Goal: Communication & Community: Answer question/provide support

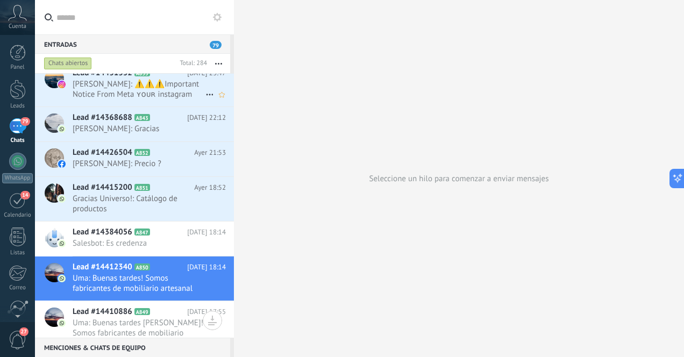
scroll to position [265, 0]
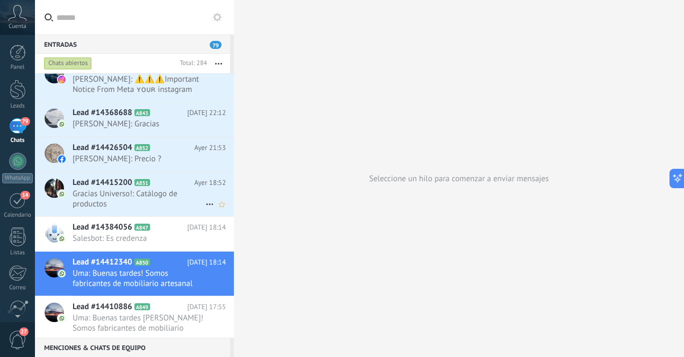
click at [160, 197] on span "Gracias Universo!: Catálogo de productos" at bounding box center [139, 199] width 133 height 20
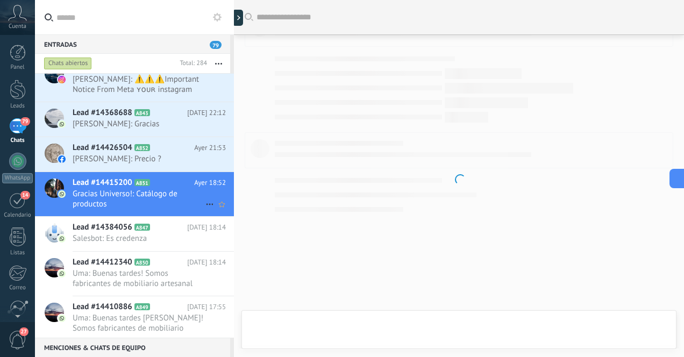
scroll to position [104, 0]
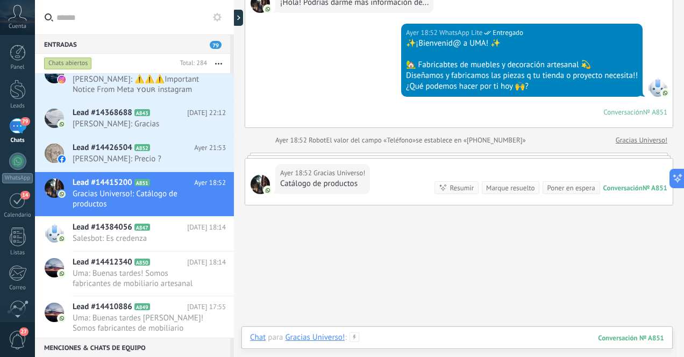
click at [417, 339] on div at bounding box center [457, 348] width 414 height 32
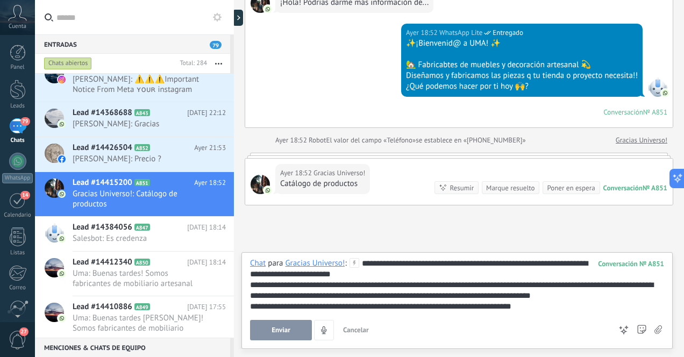
click at [453, 266] on div "**********" at bounding box center [457, 285] width 414 height 54
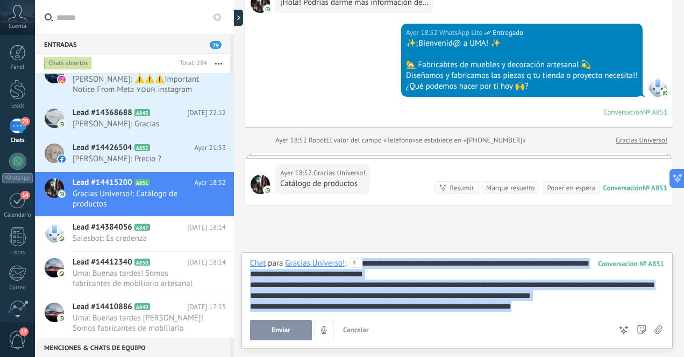
drag, startPoint x: 362, startPoint y: 263, endPoint x: 552, endPoint y: 306, distance: 195.2
click at [552, 306] on div "**********" at bounding box center [457, 285] width 414 height 54
copy div "**********"
click at [479, 323] on div "Enviar Cancelar Rastrear clics en links ? Reducir links largos y rastrear clics…" at bounding box center [430, 330] width 361 height 20
click at [557, 316] on div "**********" at bounding box center [457, 299] width 414 height 82
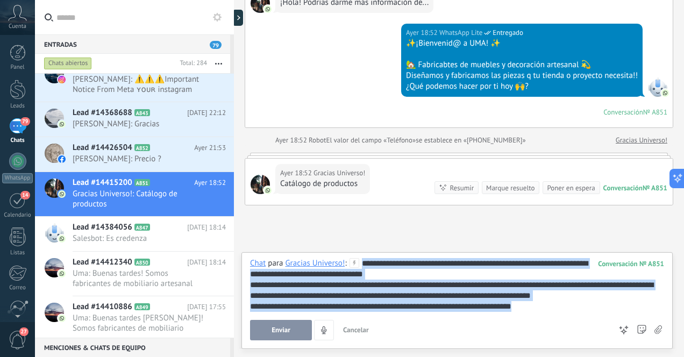
click at [557, 316] on div "**********" at bounding box center [457, 299] width 414 height 82
click at [555, 307] on div "**********" at bounding box center [457, 306] width 414 height 11
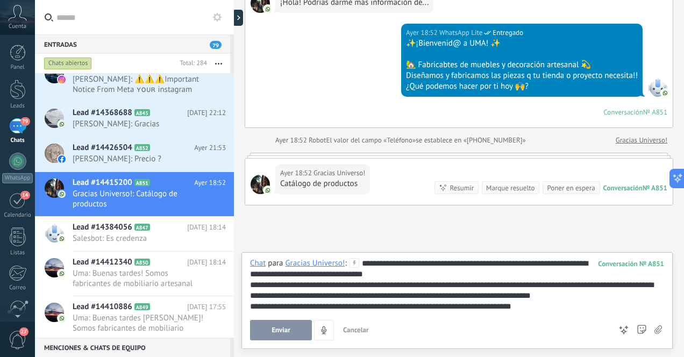
click at [521, 218] on div "Buscar Carga más [DATE] [DATE] Creación: 2 eventos Expandir [DATE] 18:52 Gracia…" at bounding box center [459, 145] width 450 height 498
click at [289, 329] on span "Enviar" at bounding box center [281, 331] width 19 height 8
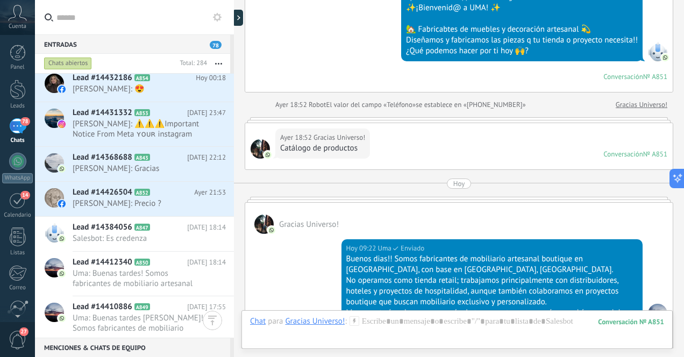
scroll to position [274, 0]
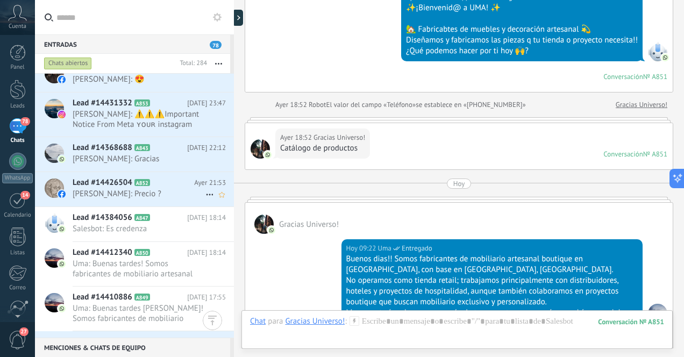
click at [166, 197] on span "[PERSON_NAME]: Precio ?" at bounding box center [139, 194] width 133 height 10
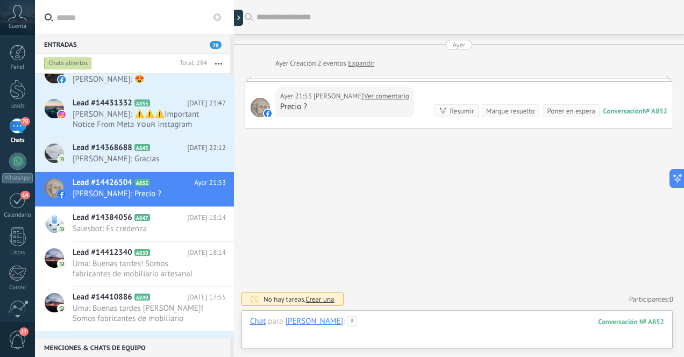
paste div
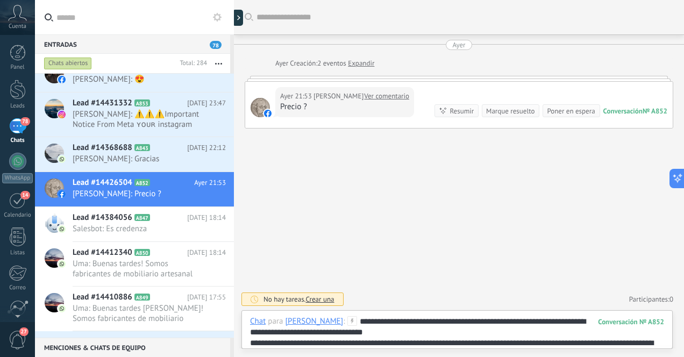
click at [436, 331] on div "**********" at bounding box center [457, 332] width 414 height 32
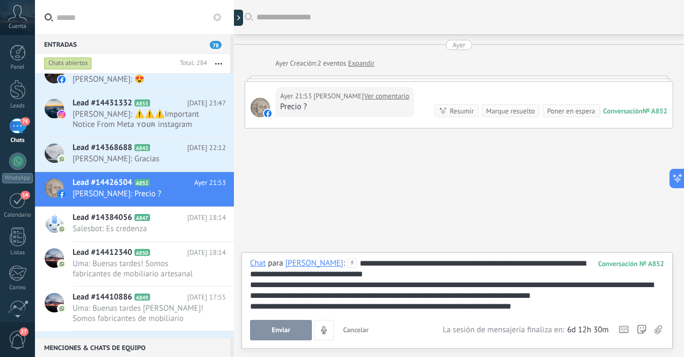
click at [289, 328] on span "Enviar" at bounding box center [281, 331] width 19 height 8
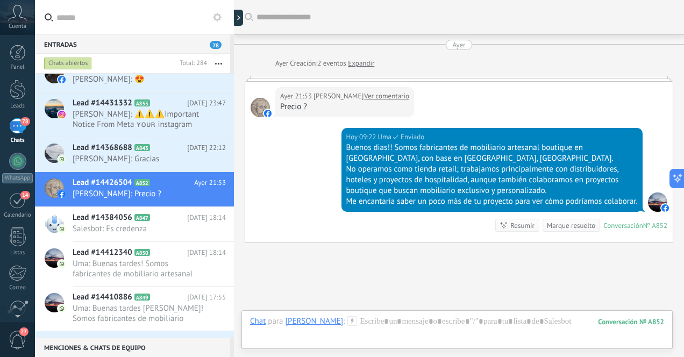
scroll to position [84, 0]
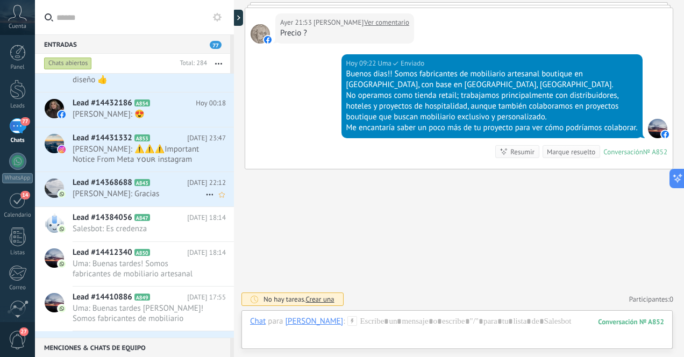
click at [162, 194] on span "[PERSON_NAME]: Gracias" at bounding box center [139, 194] width 133 height 10
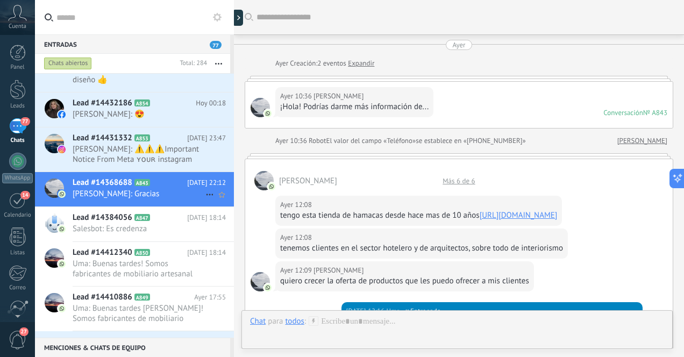
scroll to position [702, 0]
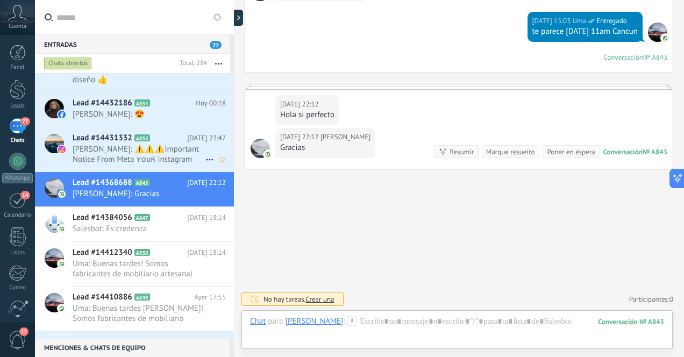
click at [166, 155] on span "[PERSON_NAME]: ⚠️⚠️⚠️Important Notice From Meta ʏᴏᴜʀ instagram ᴘᴀɢᴇ Uma Furnitu…" at bounding box center [139, 154] width 133 height 20
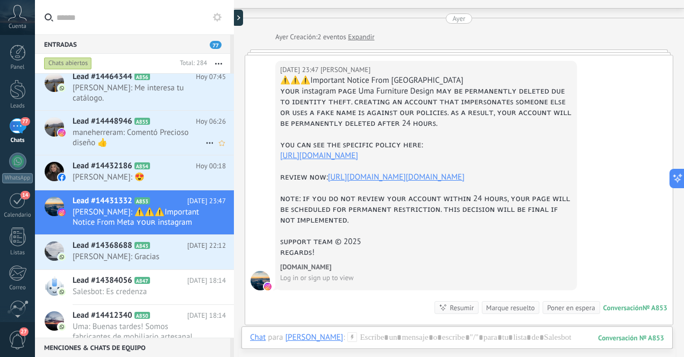
scroll to position [209, 0]
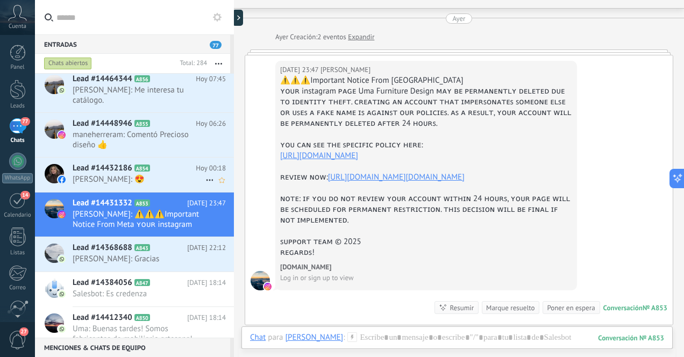
click at [164, 179] on span "[PERSON_NAME]: 😍" at bounding box center [139, 179] width 133 height 10
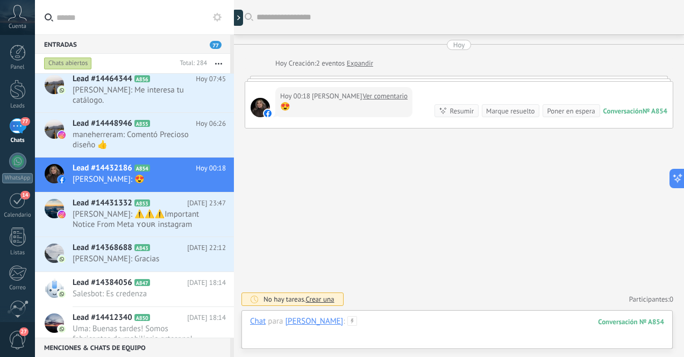
click at [396, 324] on div at bounding box center [457, 332] width 414 height 32
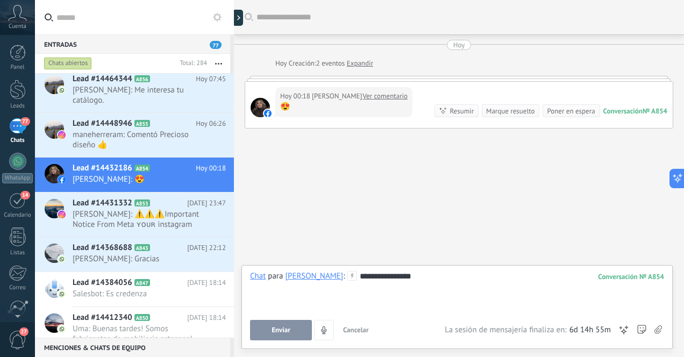
click at [277, 330] on span "Enviar" at bounding box center [281, 331] width 19 height 8
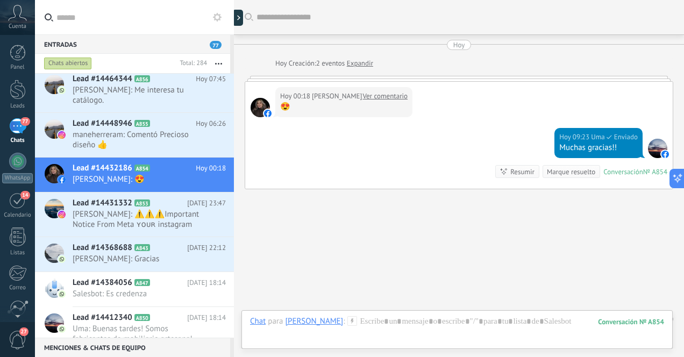
scroll to position [19, 0]
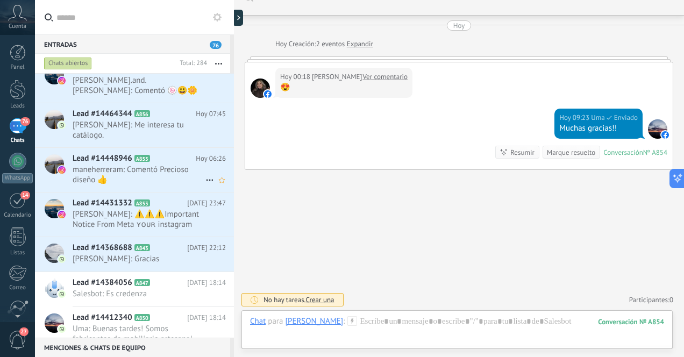
click at [164, 176] on span "maneherreram: Comentó Precioso diseño 👍" at bounding box center [139, 175] width 133 height 20
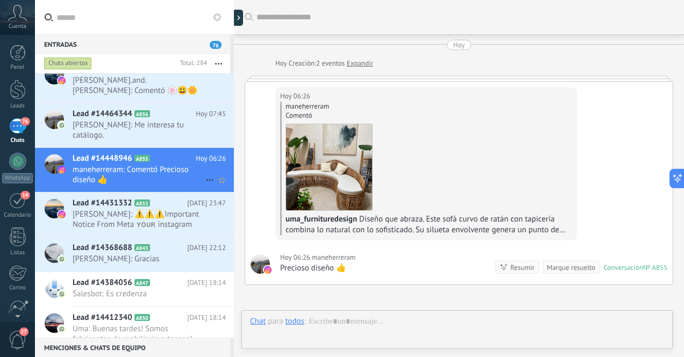
scroll to position [1, 0]
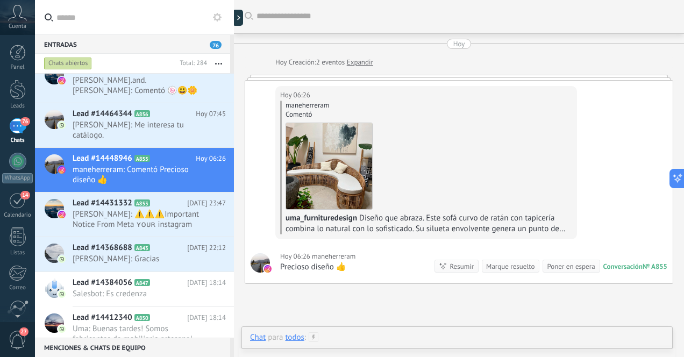
click at [374, 336] on div at bounding box center [457, 348] width 414 height 32
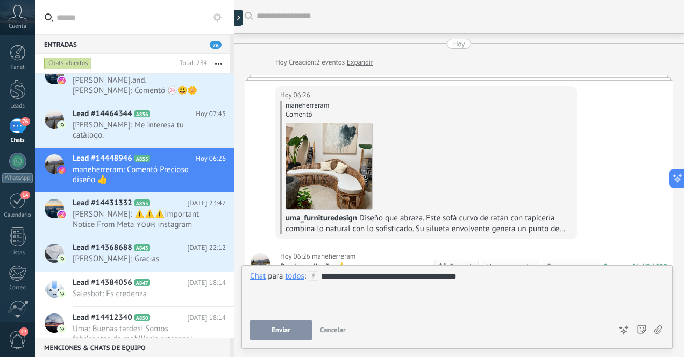
click at [282, 329] on span "Enviar" at bounding box center [281, 331] width 19 height 8
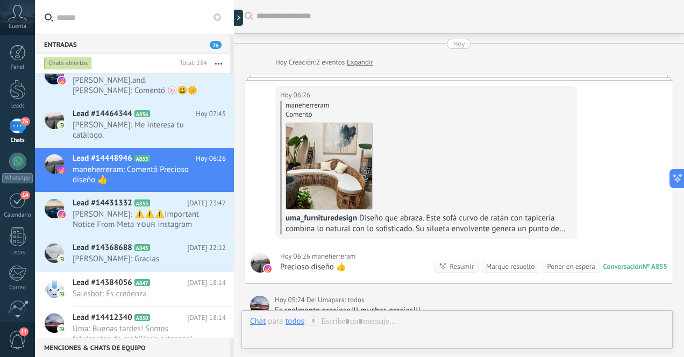
scroll to position [115, 0]
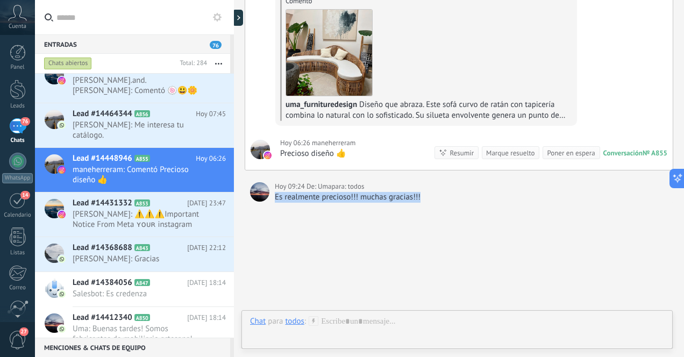
drag, startPoint x: 423, startPoint y: 194, endPoint x: 273, endPoint y: 199, distance: 150.2
click at [273, 199] on div "[DATE] 09:24 De: Uma para: todos Es realmente precioso!!! muchas gracias!!!" at bounding box center [459, 192] width 429 height 22
copy div "Es realmente precioso!!! muchas gracias!!!"
click at [349, 322] on div at bounding box center [457, 332] width 414 height 32
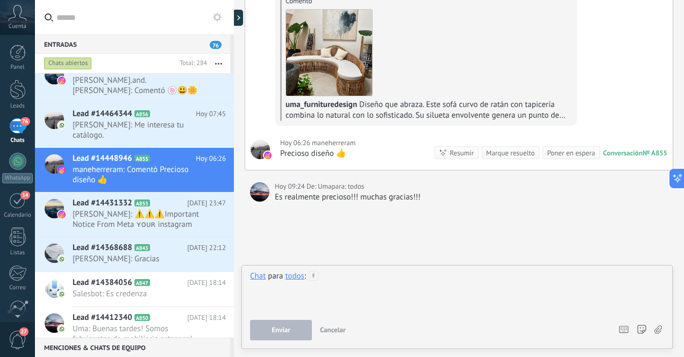
click at [380, 288] on div at bounding box center [457, 291] width 414 height 41
paste div
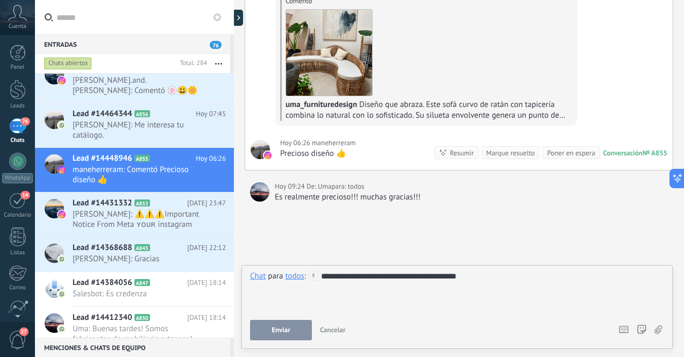
click at [299, 279] on div "todos" at bounding box center [294, 276] width 19 height 10
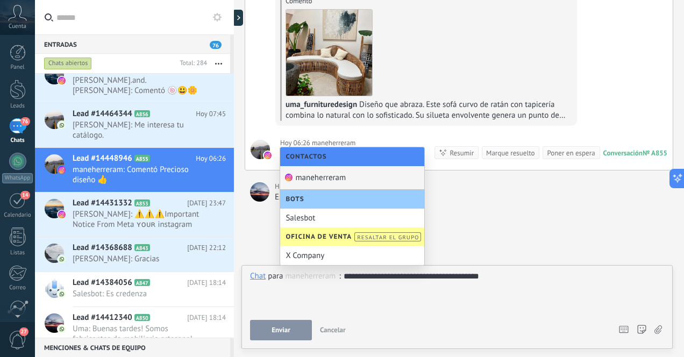
click at [310, 175] on div "maneherreram" at bounding box center [352, 178] width 144 height 24
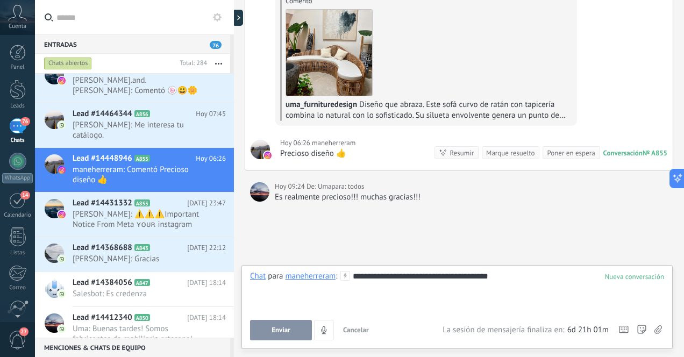
click at [279, 329] on span "Enviar" at bounding box center [281, 331] width 19 height 8
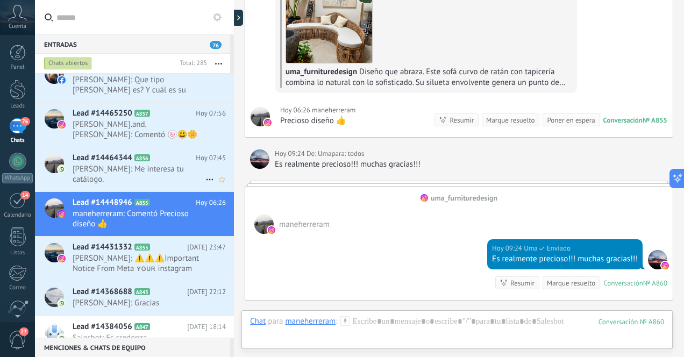
click at [148, 169] on span "[PERSON_NAME]: Me interesa tu catálogo." at bounding box center [139, 174] width 133 height 20
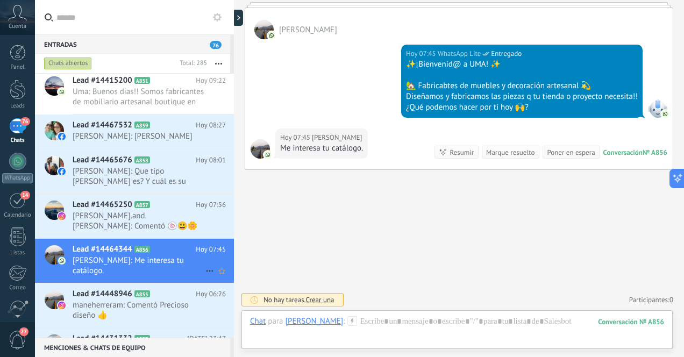
scroll to position [121, 0]
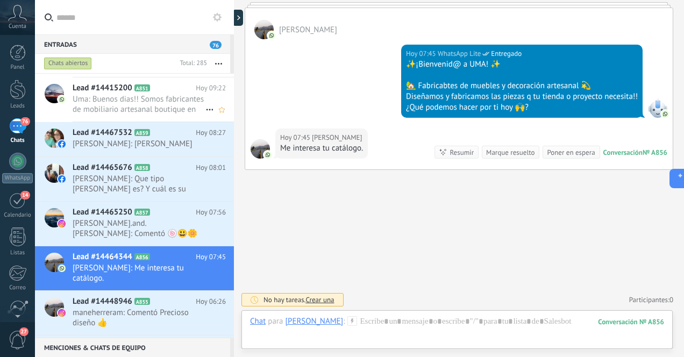
click at [163, 105] on span "Uma: Buenos dias!! Somos fabricantes de mobiliario artesanal boutique en [GEOGR…" at bounding box center [139, 104] width 133 height 20
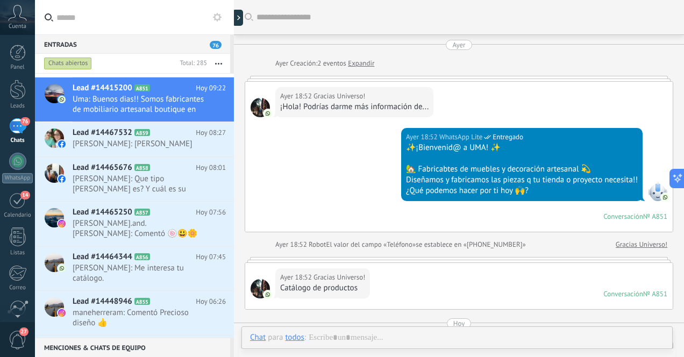
scroll to position [242, 0]
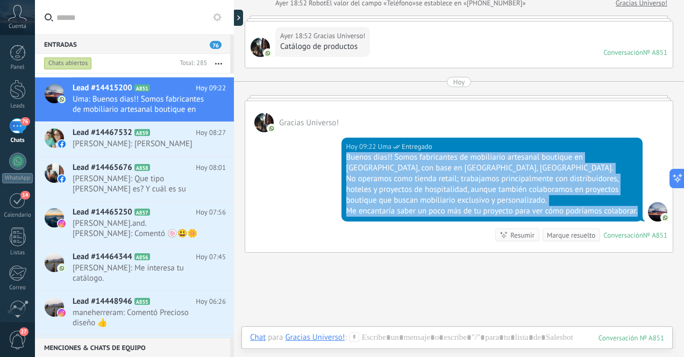
drag, startPoint x: 346, startPoint y: 158, endPoint x: 490, endPoint y: 218, distance: 156.0
click at [490, 217] on div "Buenos dias!! Somos fabricantes de mobiliario artesanal boutique en [GEOGRAPHIC…" at bounding box center [492, 184] width 292 height 65
copy div "Buenos dias!! Somos fabricantes de mobiliario artesanal boutique en [GEOGRAPHIC…"
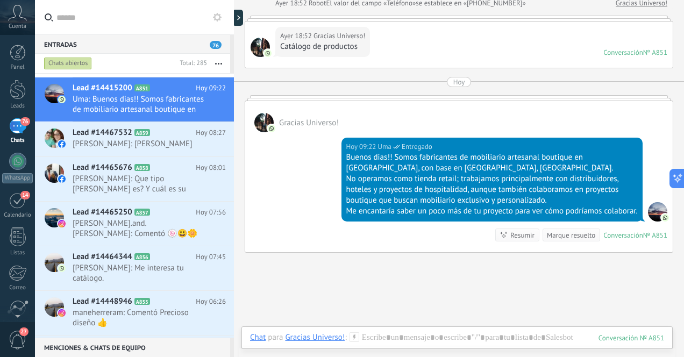
click at [303, 278] on div "Buscar Carga más [DATE] [DATE] Creación: 2 eventos Expandir [DATE] 18:52 Gracia…" at bounding box center [459, 99] width 450 height 682
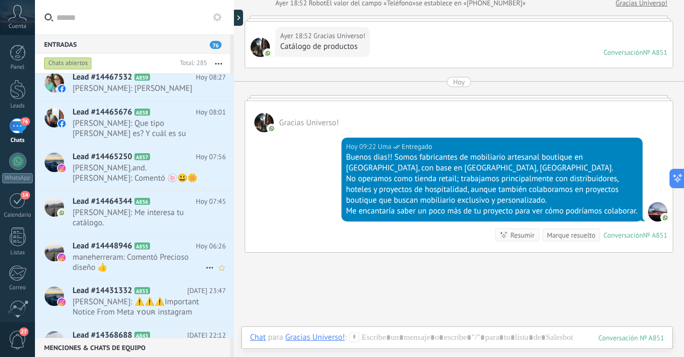
scroll to position [185, 0]
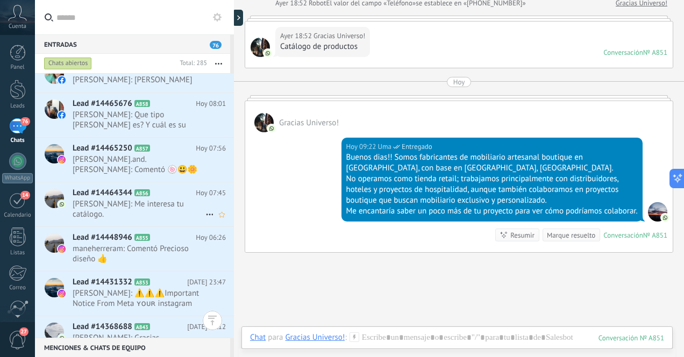
click at [164, 209] on span "[PERSON_NAME]: Me interesa tu catálogo." at bounding box center [139, 209] width 133 height 20
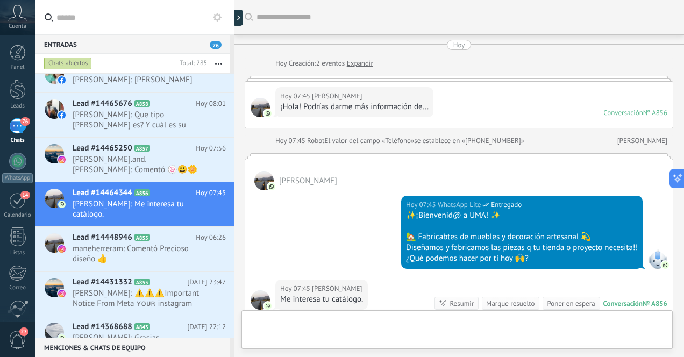
scroll to position [121, 0]
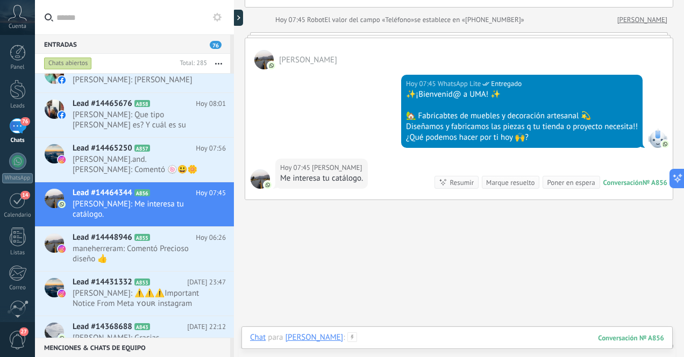
click at [461, 338] on div at bounding box center [457, 348] width 414 height 32
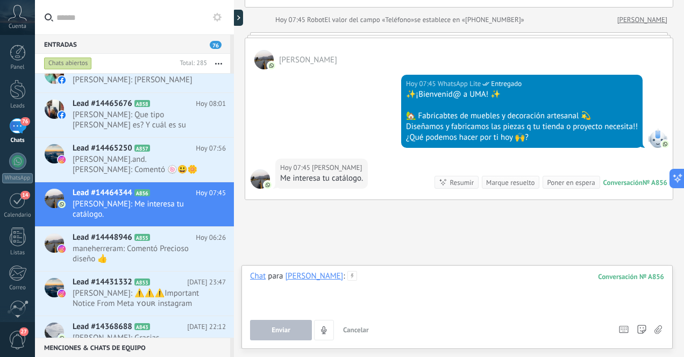
paste div
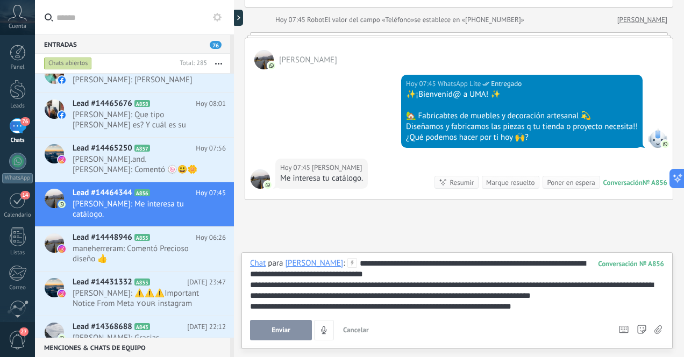
click at [288, 332] on span "Enviar" at bounding box center [281, 331] width 19 height 8
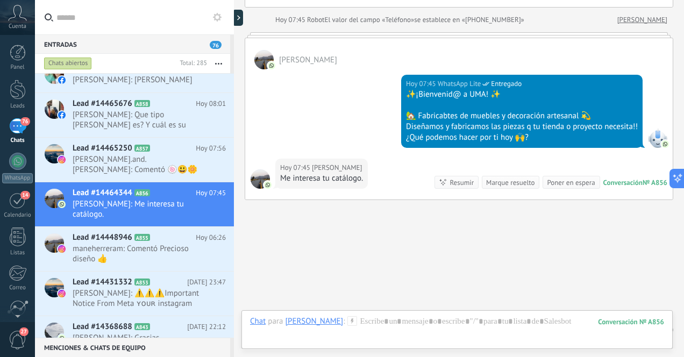
scroll to position [277, 0]
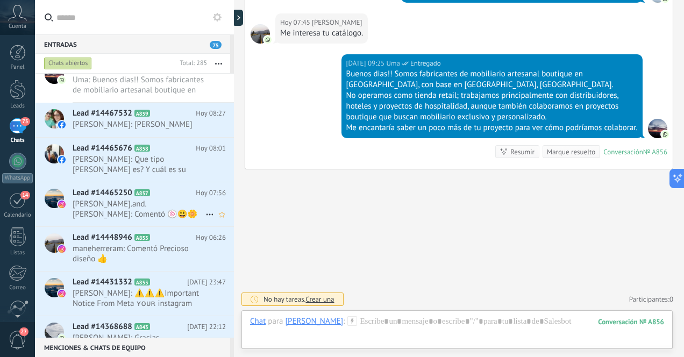
click at [150, 208] on span "[PERSON_NAME].and.[PERSON_NAME]: Comentó 🍥😃🌼⚽😍😍" at bounding box center [139, 209] width 133 height 20
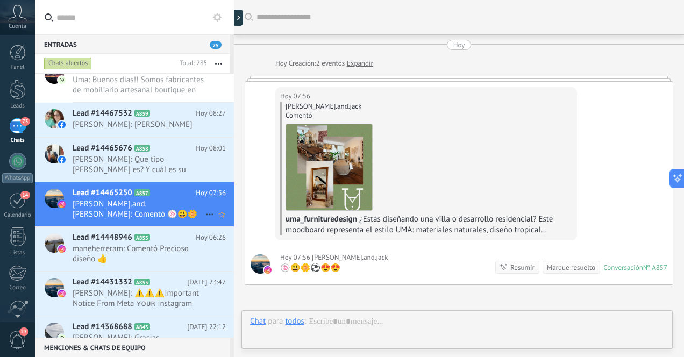
scroll to position [1, 0]
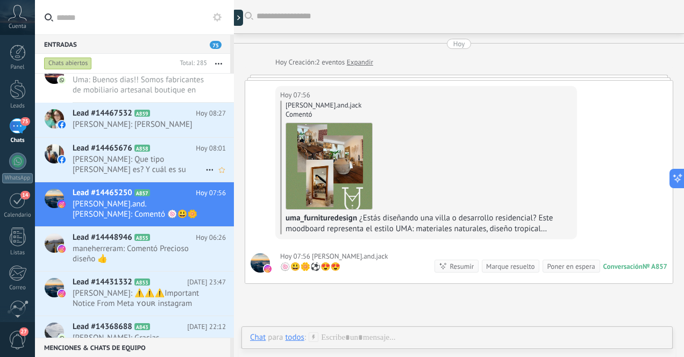
click at [157, 165] on span "[PERSON_NAME]: Que tipo [PERSON_NAME] es? Y cuál es su precio?. Gracias" at bounding box center [139, 164] width 133 height 20
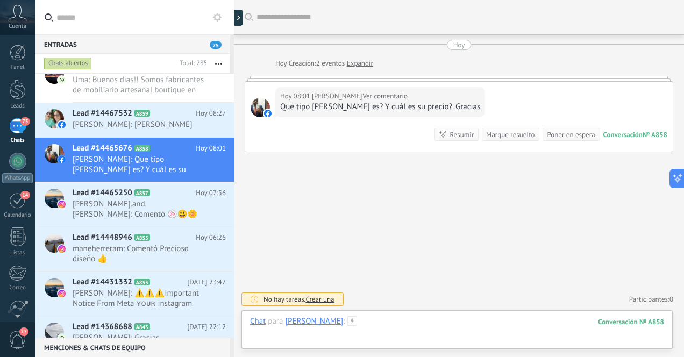
click at [449, 324] on div at bounding box center [457, 332] width 414 height 32
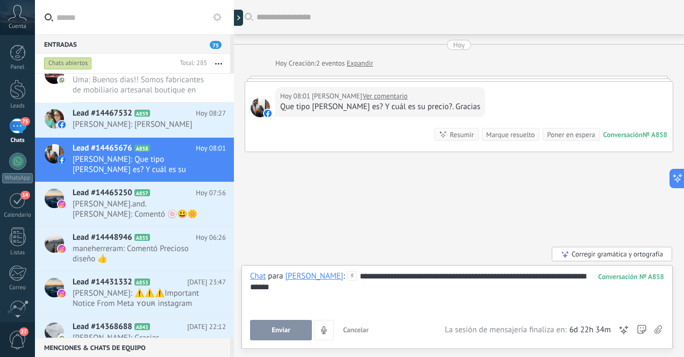
click at [279, 330] on span "Enviar" at bounding box center [281, 331] width 19 height 8
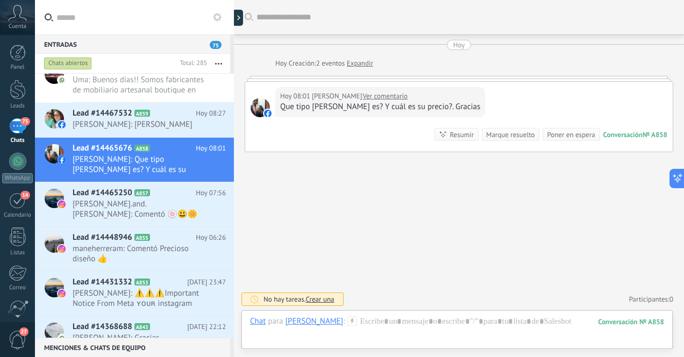
scroll to position [19, 0]
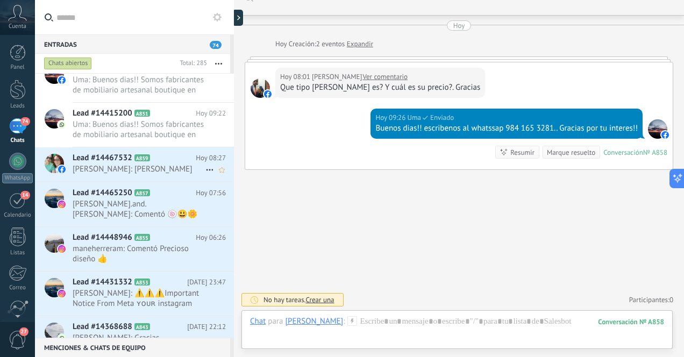
click at [170, 172] on span "[PERSON_NAME]: [PERSON_NAME]" at bounding box center [139, 169] width 133 height 10
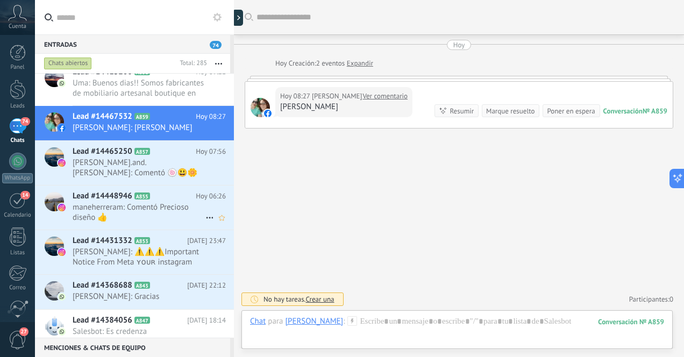
scroll to position [225, 0]
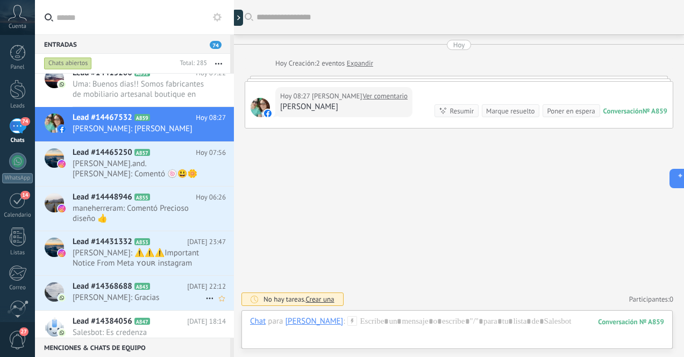
click at [170, 294] on span "[PERSON_NAME]: Gracias" at bounding box center [139, 298] width 133 height 10
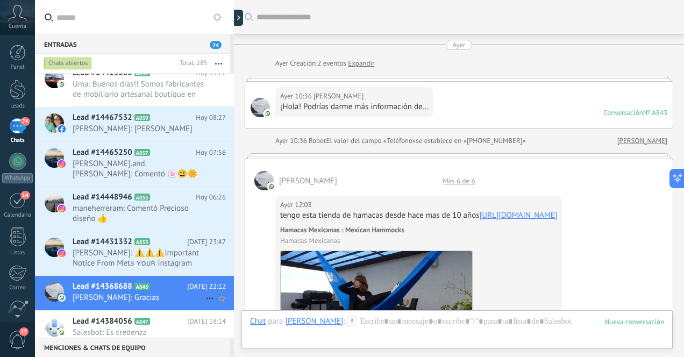
scroll to position [671, 0]
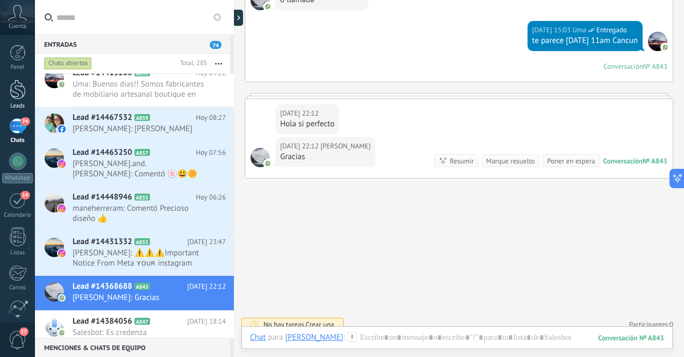
click at [22, 91] on div at bounding box center [18, 90] width 16 height 20
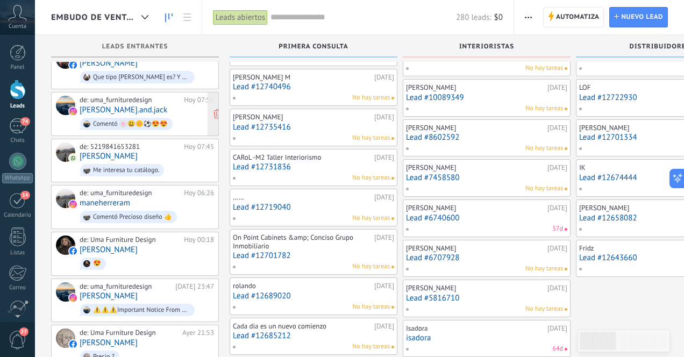
scroll to position [79, 0]
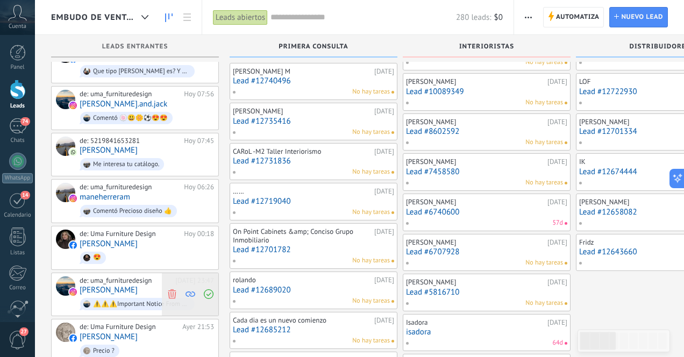
click at [175, 291] on use at bounding box center [172, 294] width 8 height 10
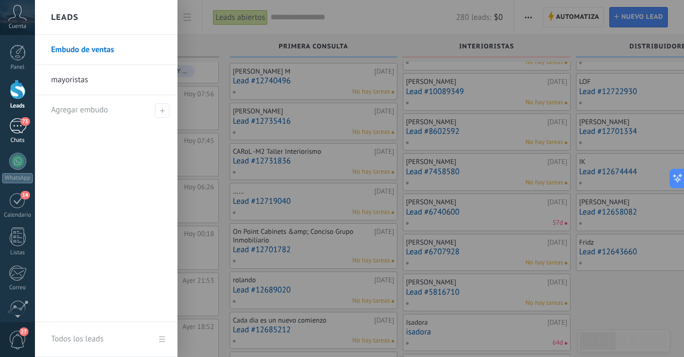
click at [15, 125] on div "73" at bounding box center [17, 126] width 17 height 16
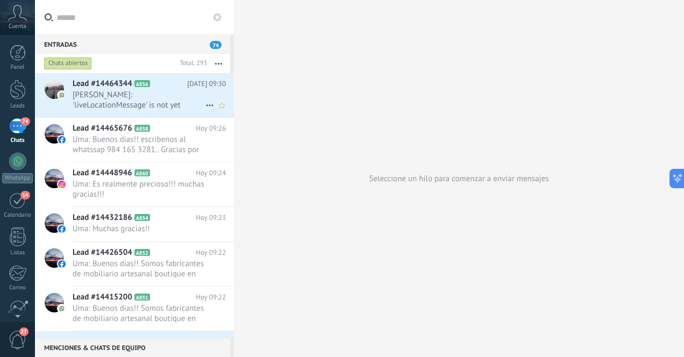
click at [171, 104] on span "[PERSON_NAME]: 'liveLocationMessage' is not yet supported. Use your device to v…" at bounding box center [139, 100] width 133 height 20
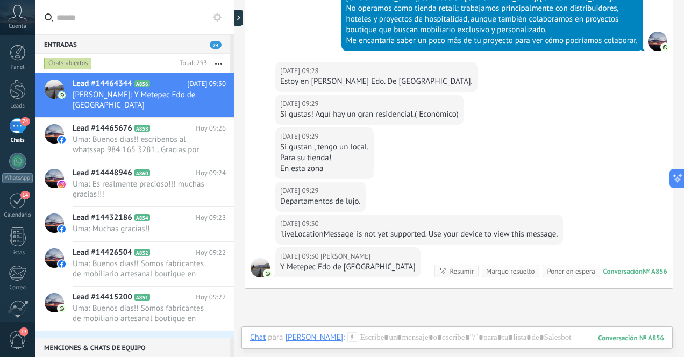
scroll to position [360, 0]
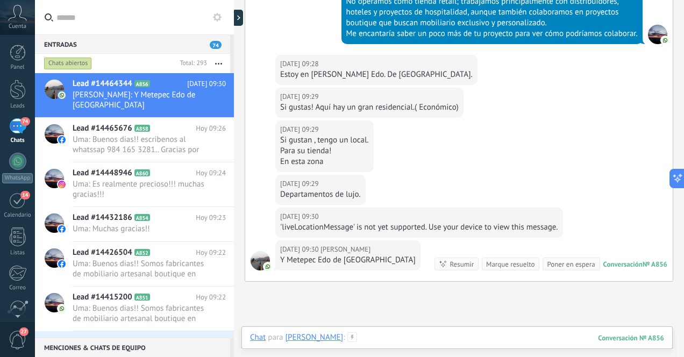
click at [431, 339] on div at bounding box center [457, 348] width 414 height 32
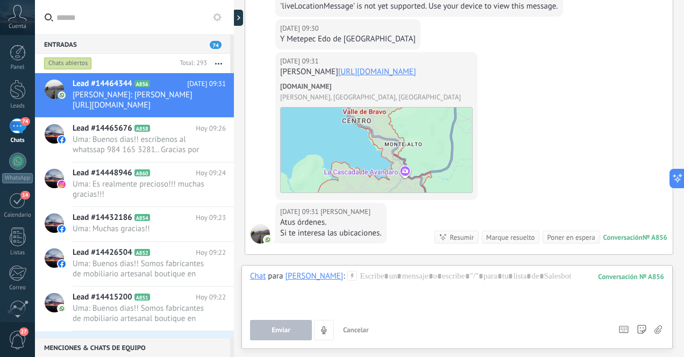
scroll to position [627, 0]
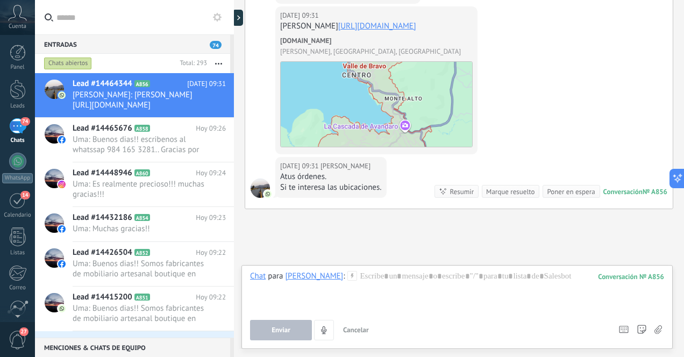
click at [457, 83] on img at bounding box center [376, 104] width 193 height 86
click at [396, 31] on link "[URL][DOMAIN_NAME]" at bounding box center [377, 26] width 78 height 10
click at [407, 288] on div at bounding box center [457, 291] width 414 height 41
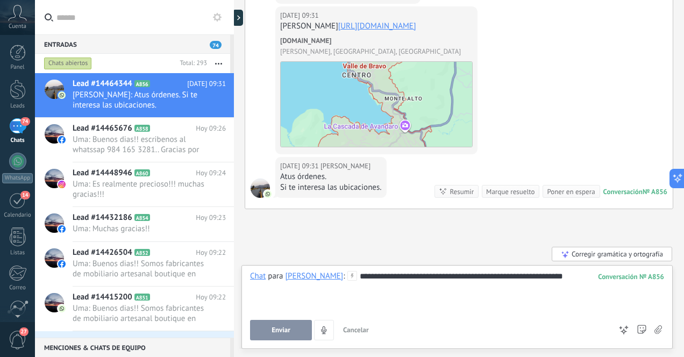
click at [531, 277] on div "**********" at bounding box center [457, 291] width 414 height 41
click at [273, 330] on span "Enviar" at bounding box center [281, 331] width 19 height 8
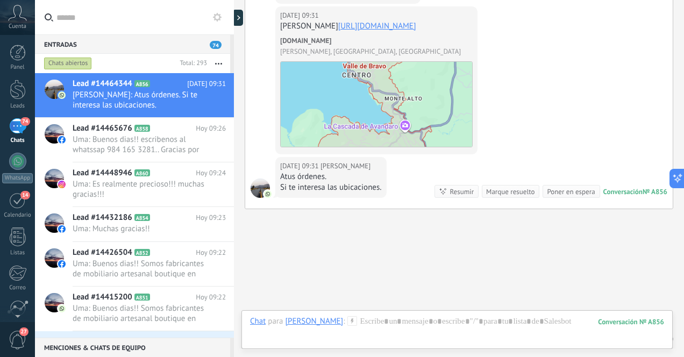
scroll to position [749, 0]
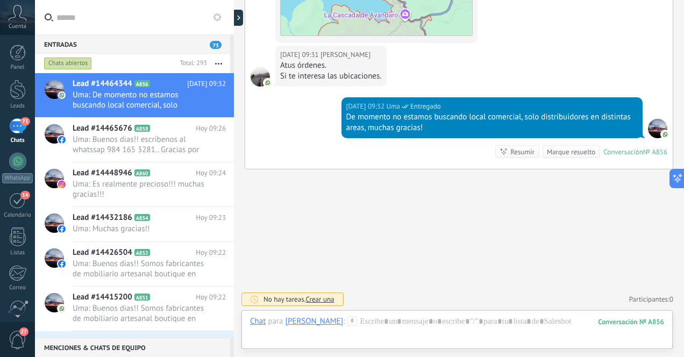
click at [18, 127] on div "73" at bounding box center [17, 126] width 17 height 16
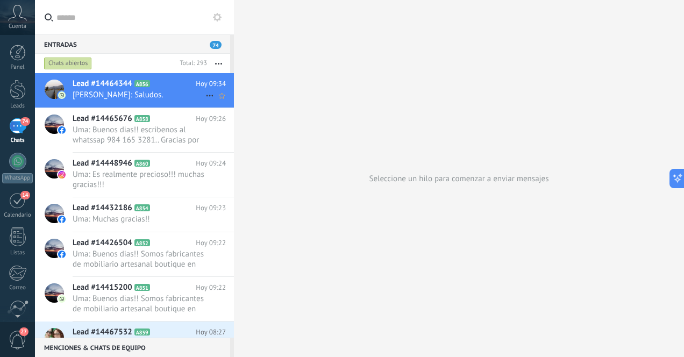
click at [119, 95] on span "[PERSON_NAME]: Saludos." at bounding box center [139, 95] width 133 height 10
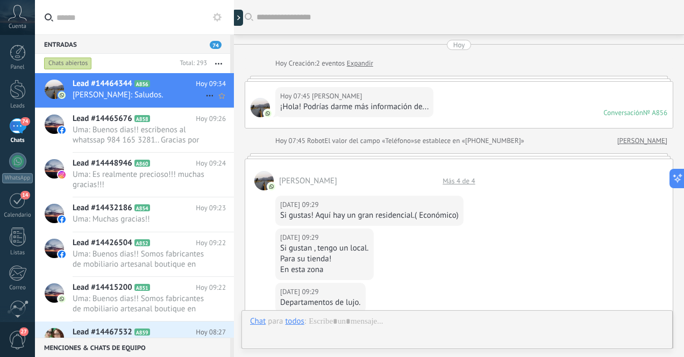
scroll to position [540, 0]
